Goal: Check status

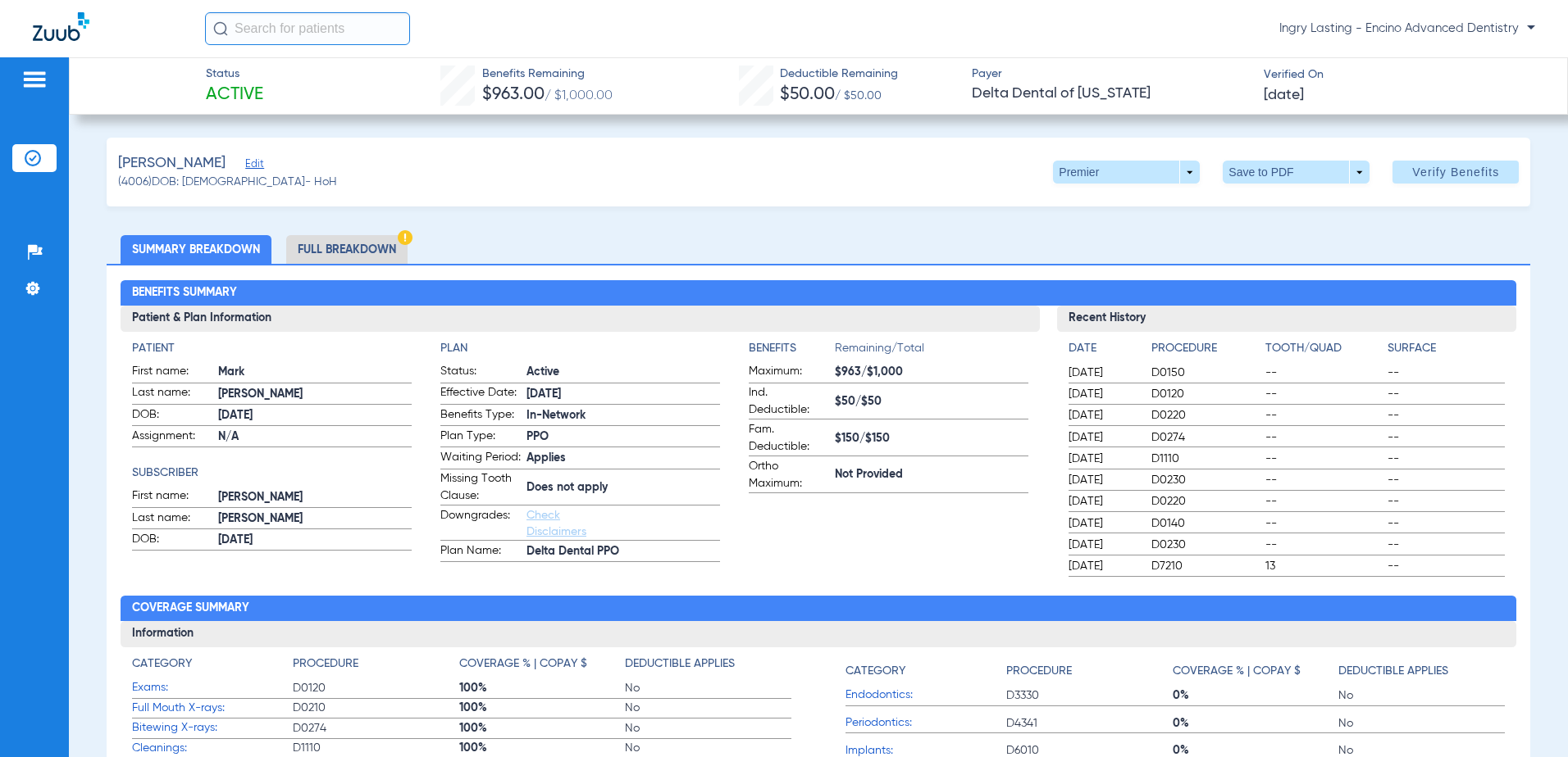
click at [372, 249] on li "Full Breakdown" at bounding box center [346, 249] width 121 height 29
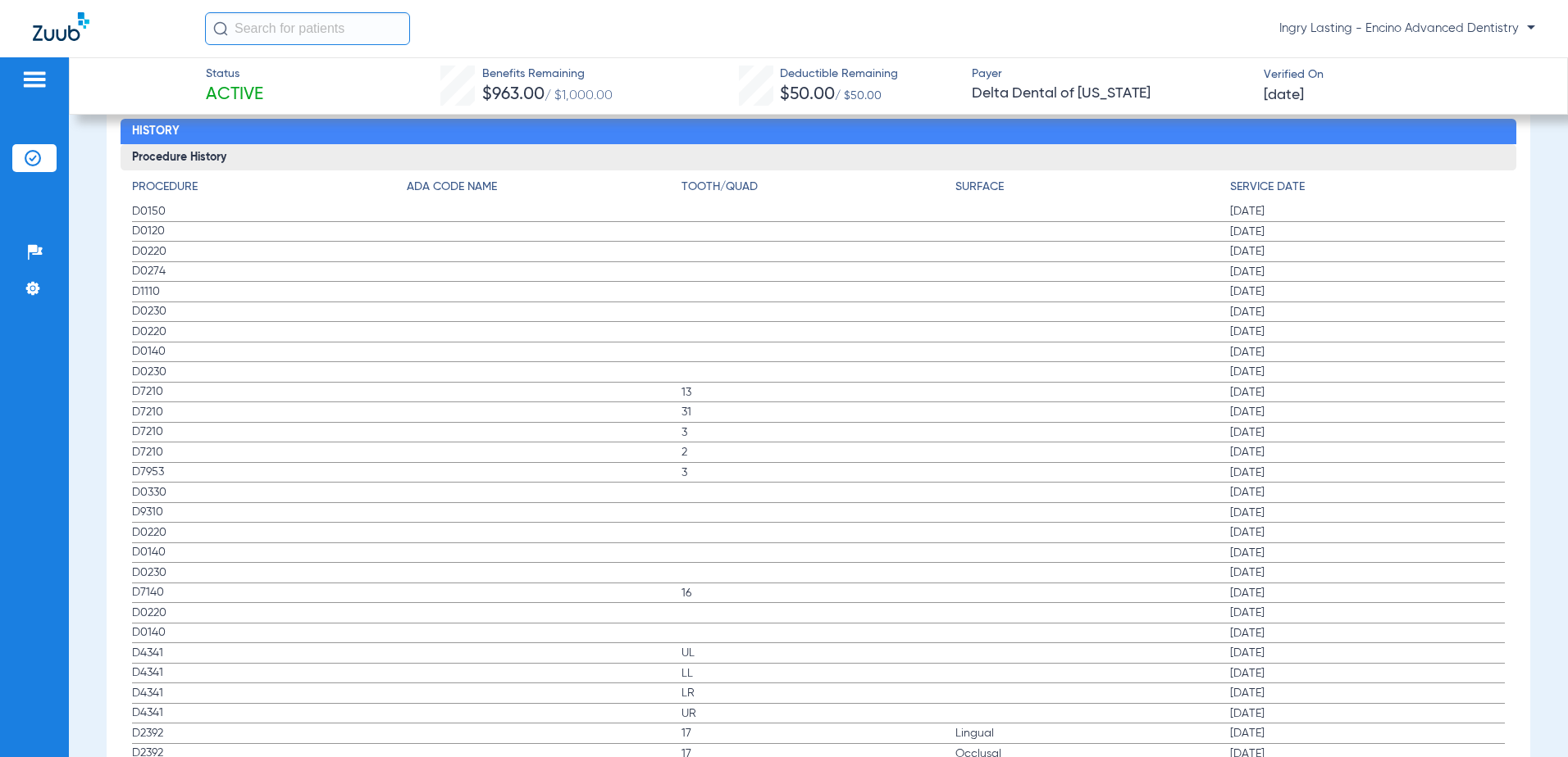
scroll to position [2131, 0]
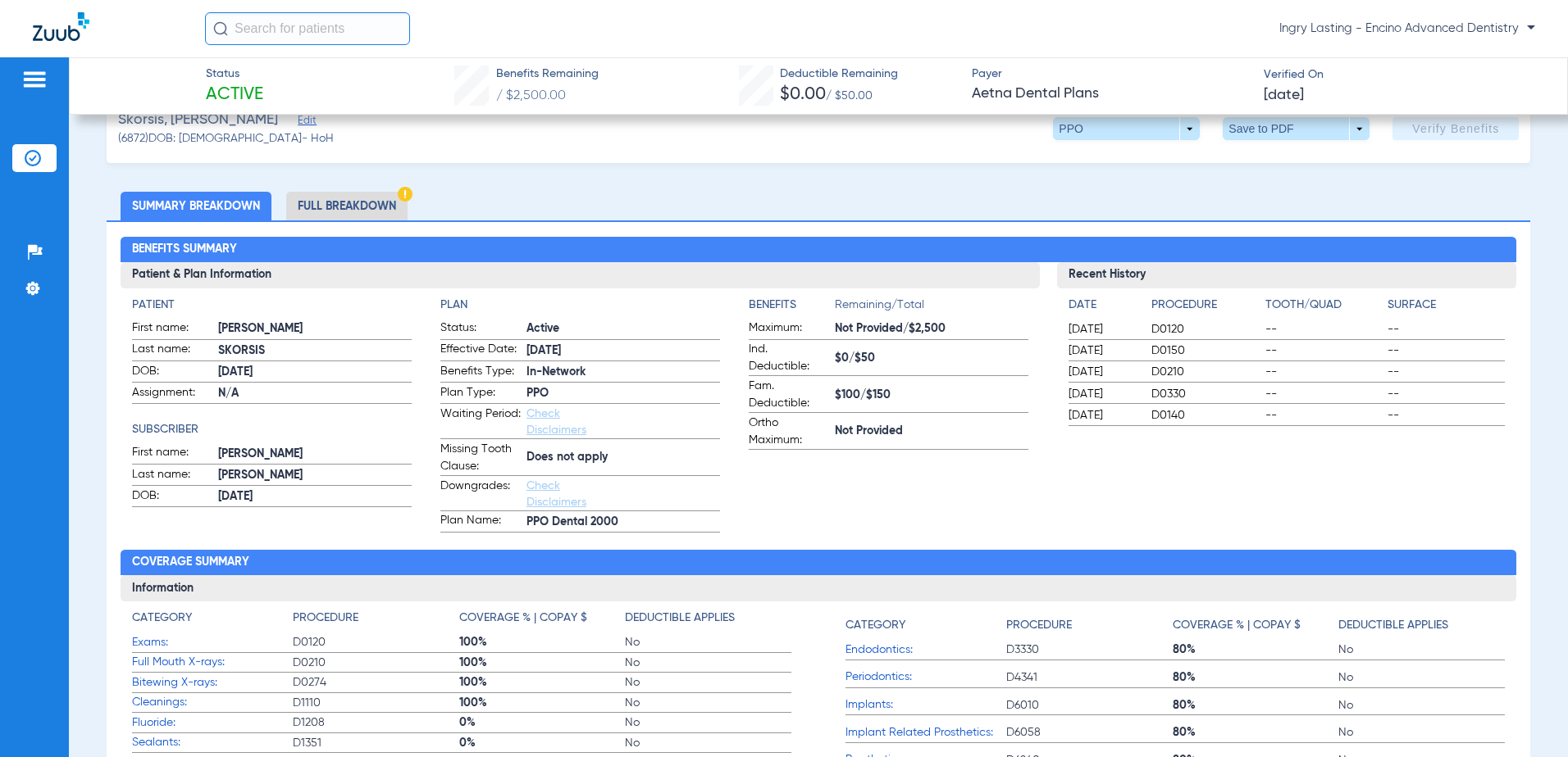
scroll to position [328, 0]
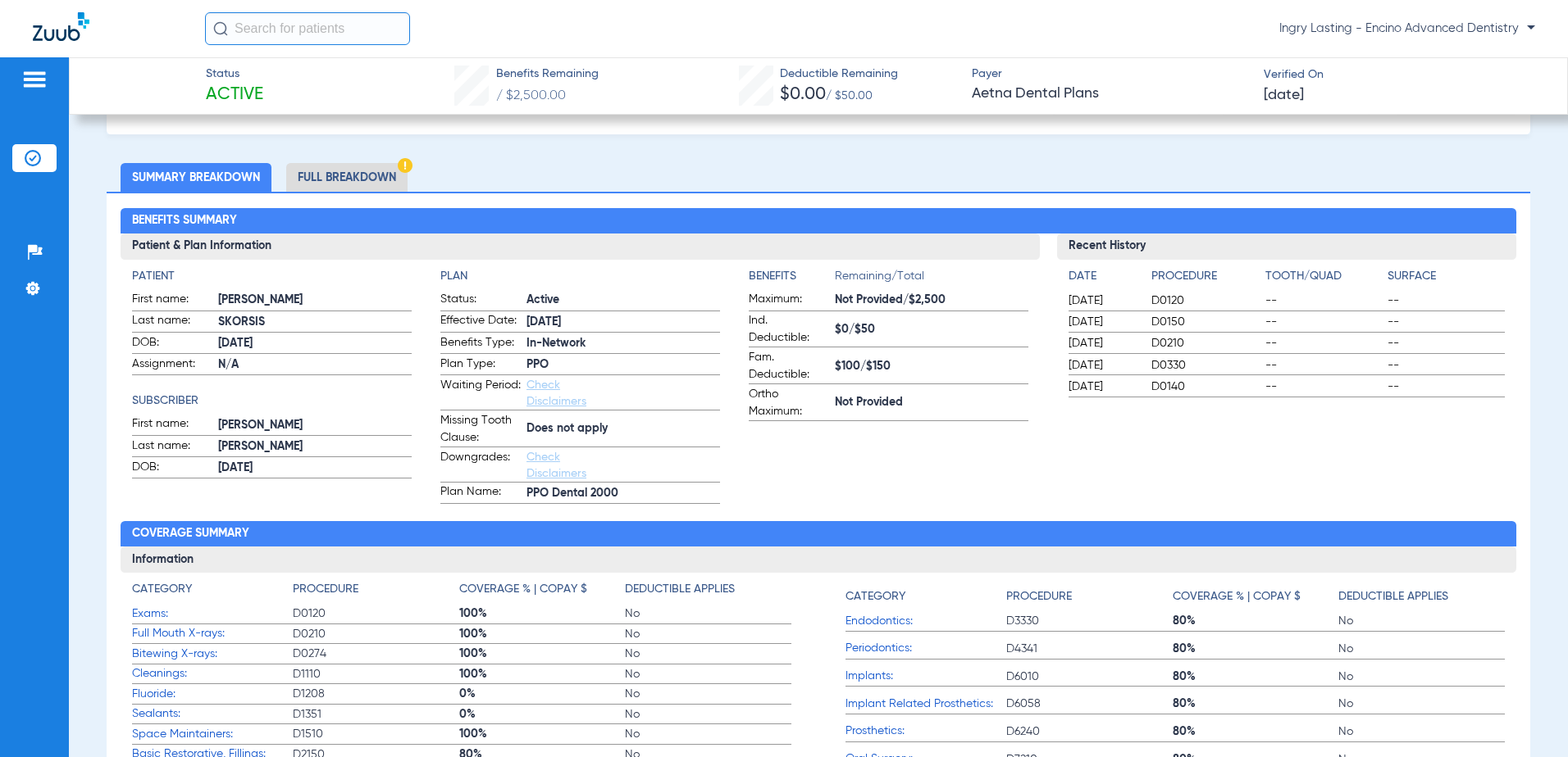
click at [353, 179] on li "Full Breakdown" at bounding box center [346, 177] width 121 height 29
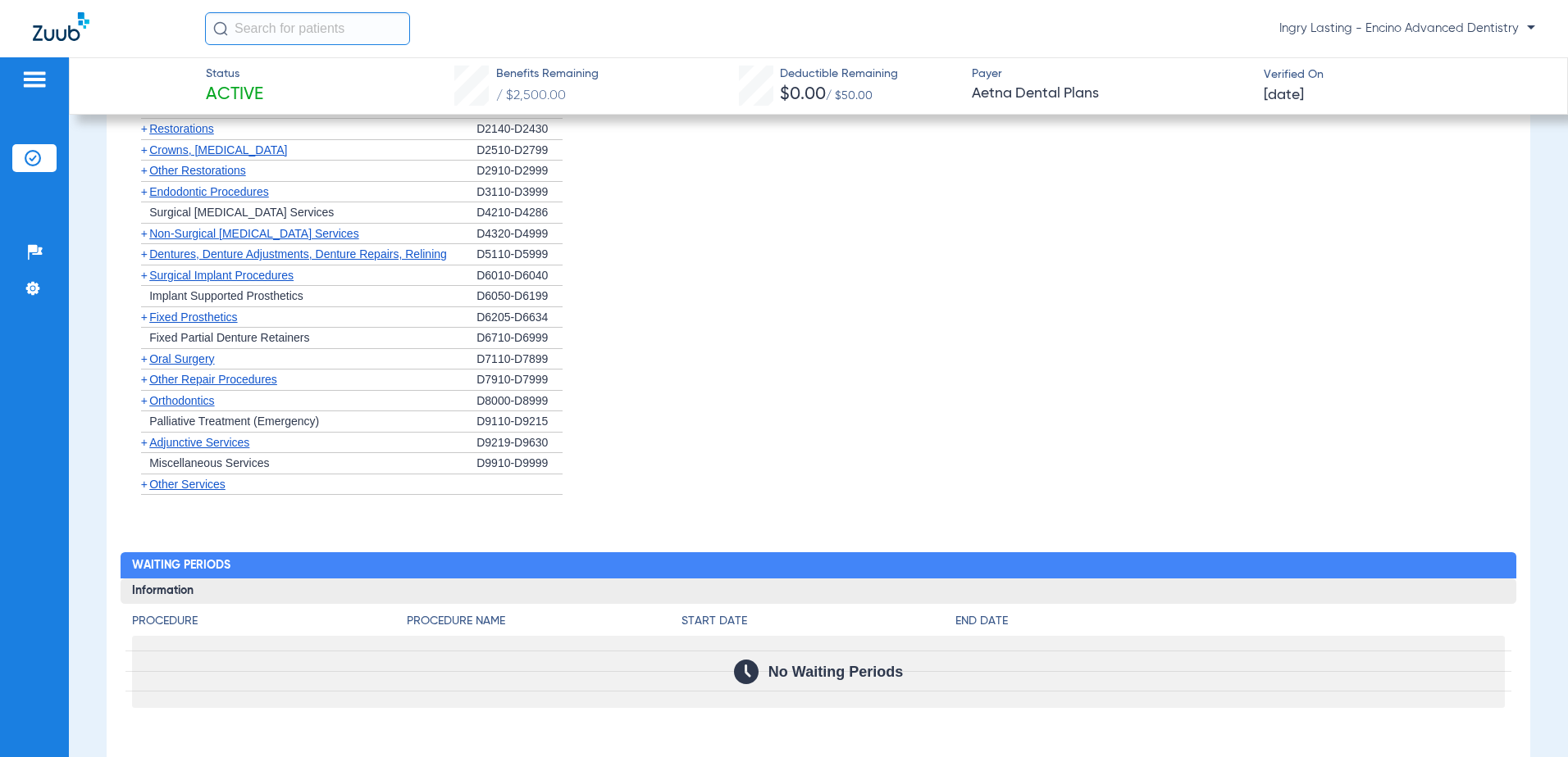
scroll to position [1640, 0]
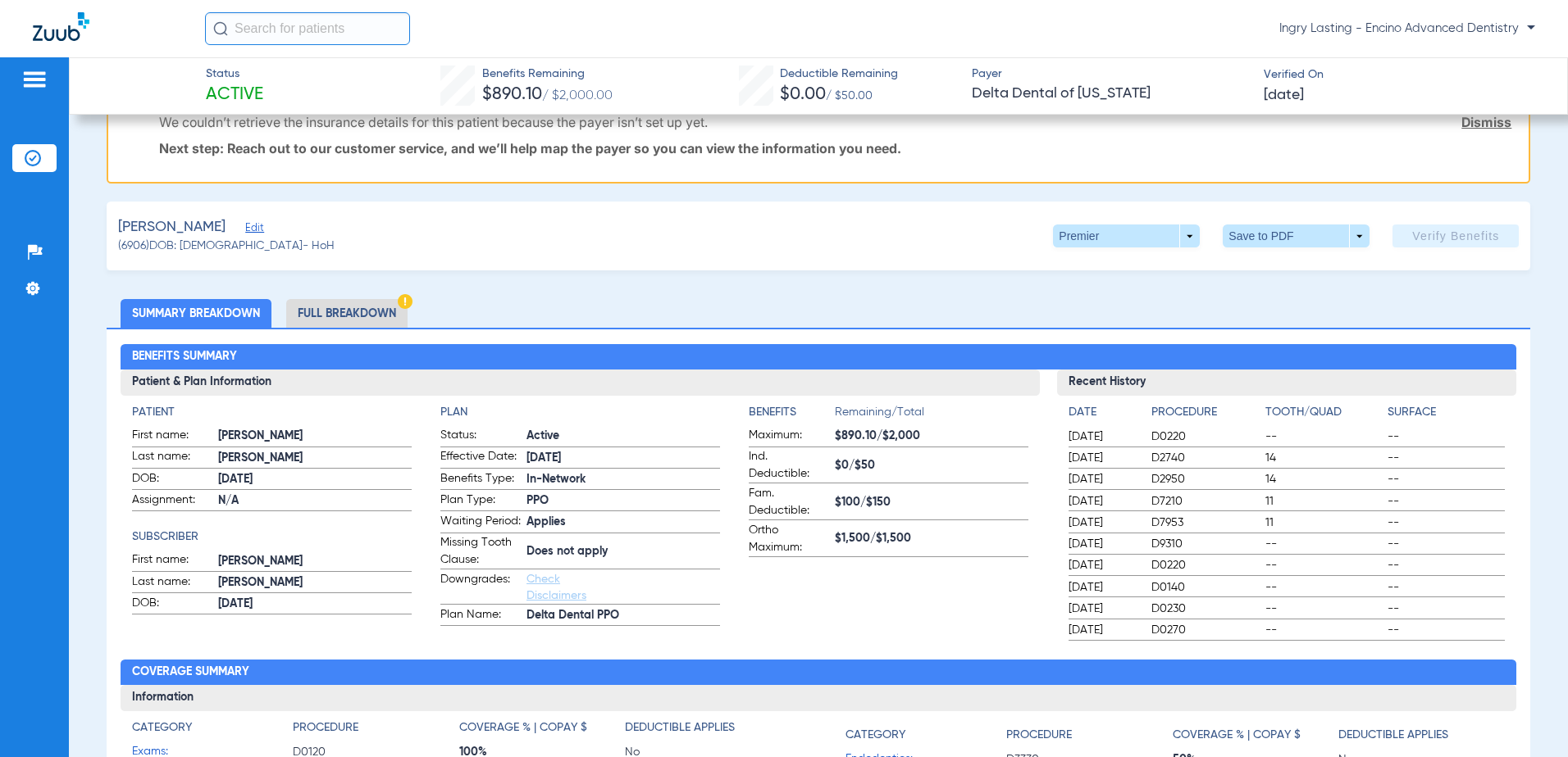
scroll to position [328, 0]
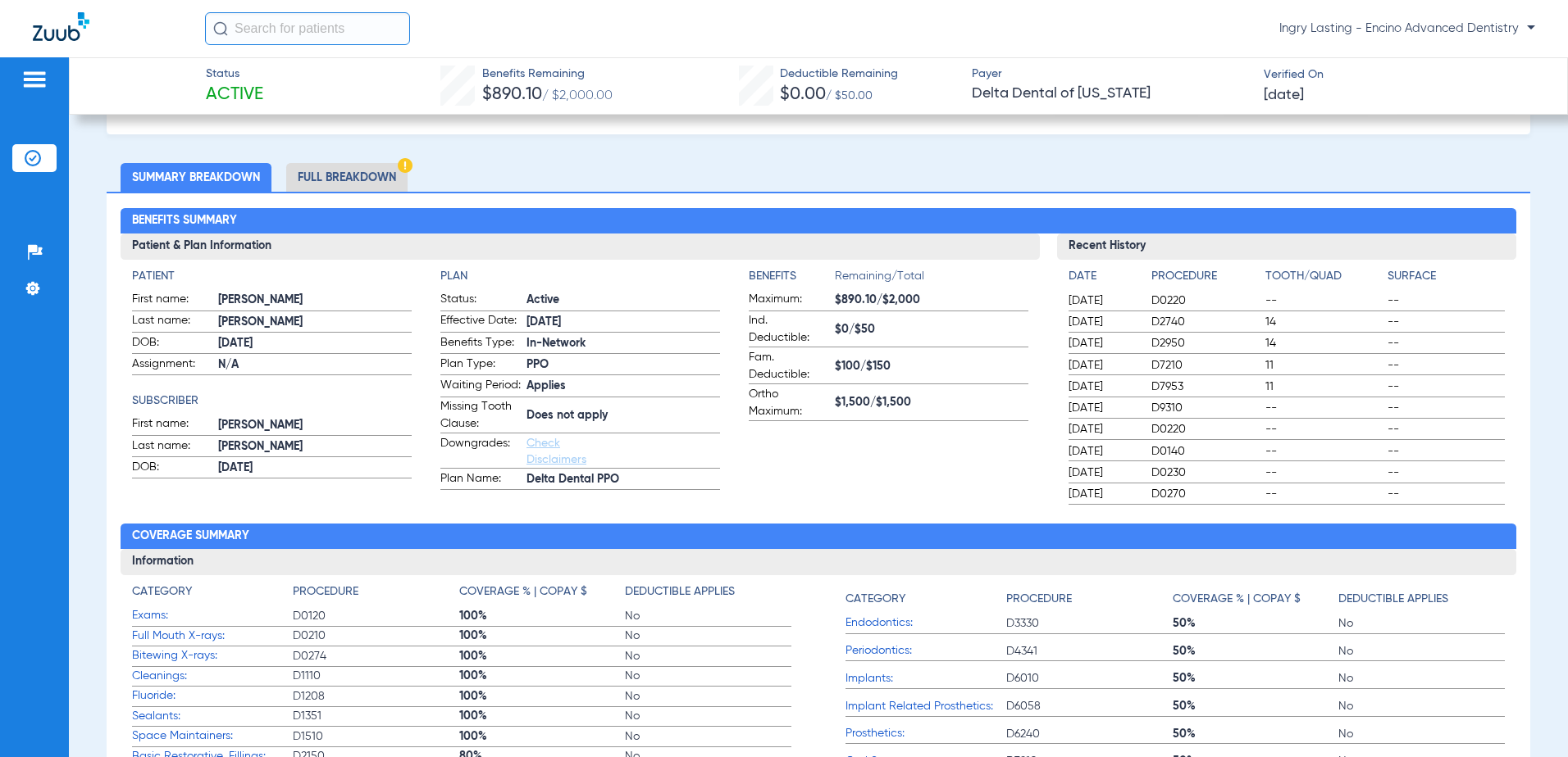
click at [354, 179] on li "Full Breakdown" at bounding box center [346, 177] width 121 height 29
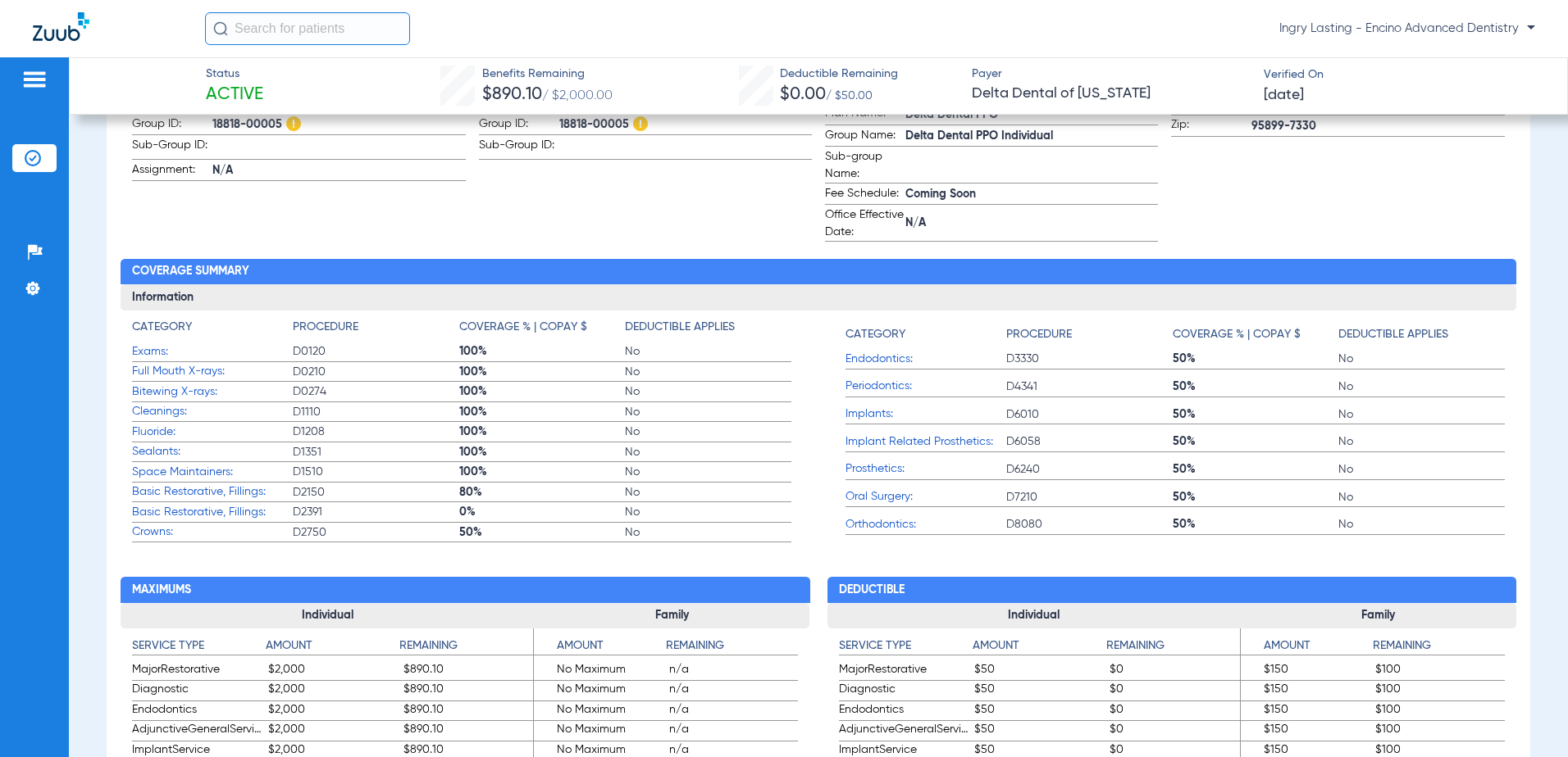
scroll to position [896, 0]
